Goal: Task Accomplishment & Management: Complete application form

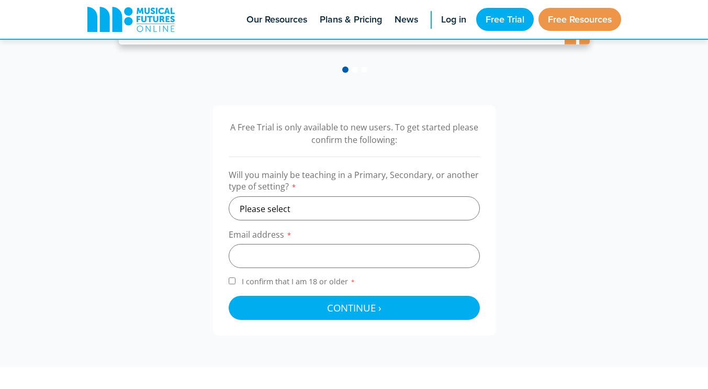
scroll to position [283, 0]
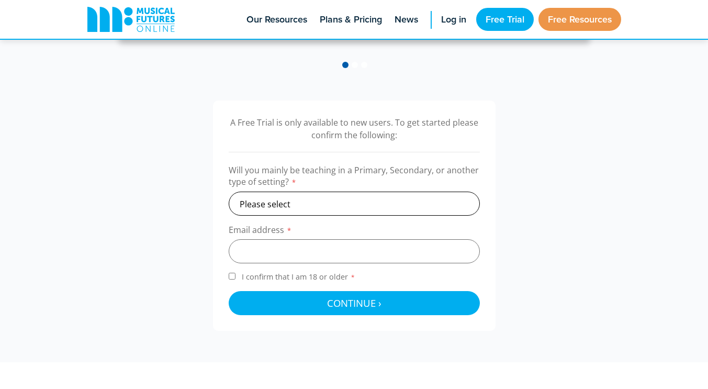
click at [282, 199] on select "Please select Primary Secondary Other" at bounding box center [354, 204] width 251 height 24
select select "secondary"
click at [229, 192] on select "Please select Primary Secondary Other" at bounding box center [354, 204] width 251 height 24
click at [260, 252] on input "email" at bounding box center [354, 251] width 251 height 24
type input "s"
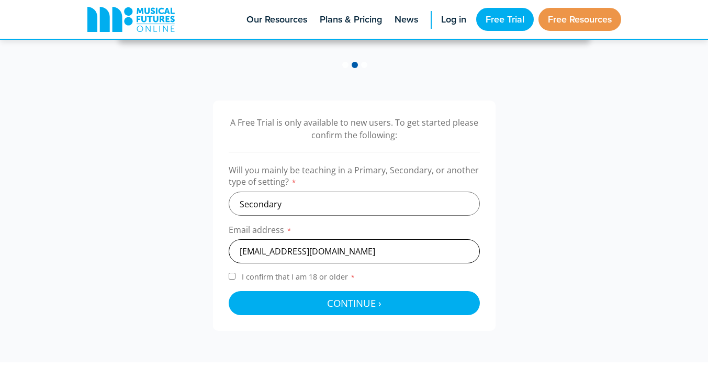
type input "[EMAIL_ADDRESS][DOMAIN_NAME]"
click at [235, 275] on input "I confirm that I am 18 or older *" at bounding box center [232, 276] width 7 height 7
checkbox input "true"
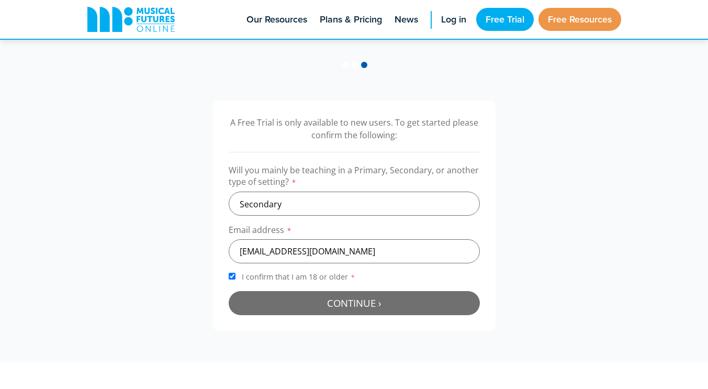
click at [259, 302] on button "Continue › Checking your details..." at bounding box center [354, 303] width 251 height 24
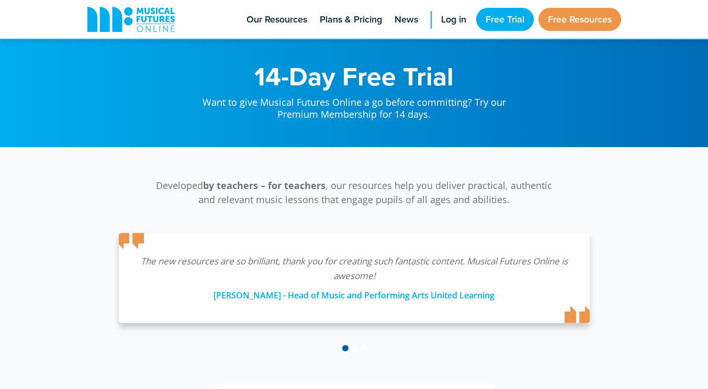
scroll to position [342, 0]
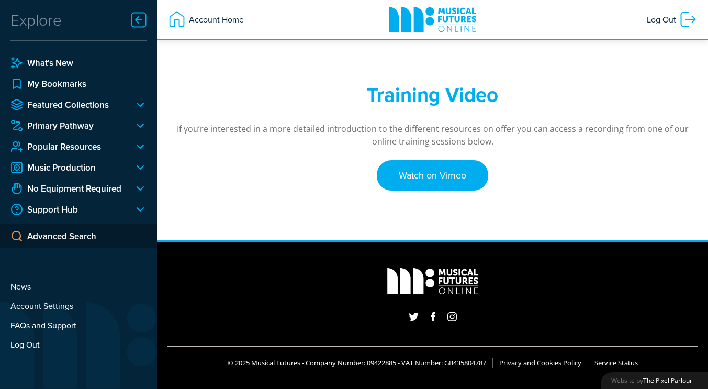
scroll to position [46, 0]
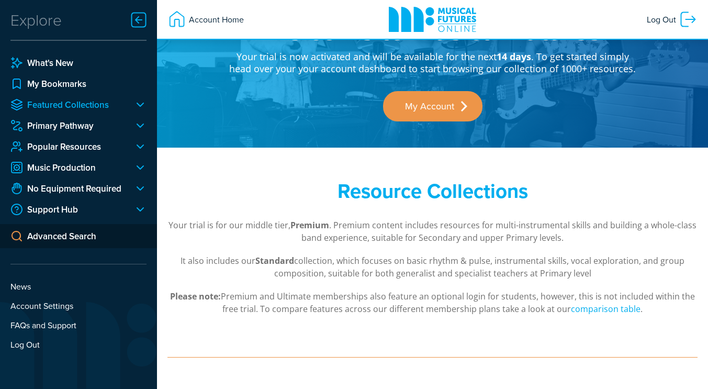
click at [71, 103] on link "Featured Collections" at bounding box center [67, 104] width 115 height 13
